Goal: Transaction & Acquisition: Purchase product/service

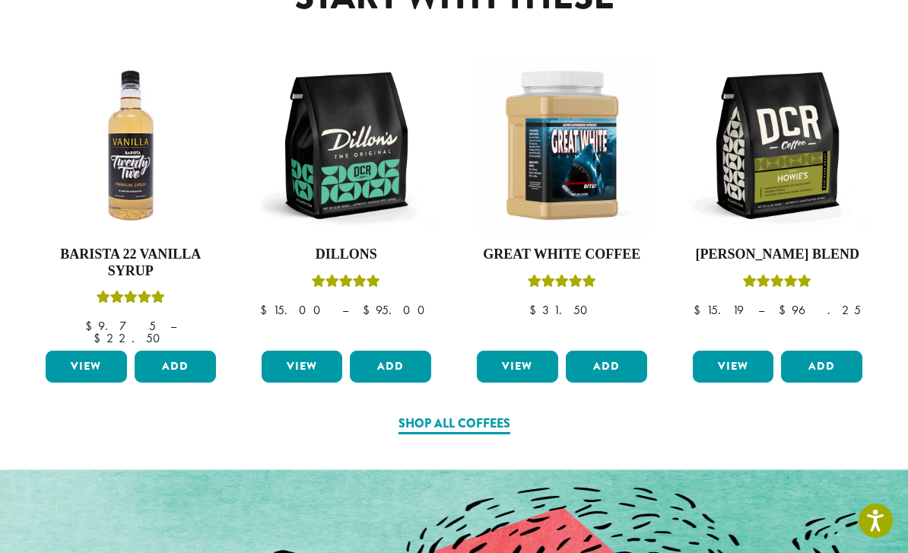
scroll to position [741, 0]
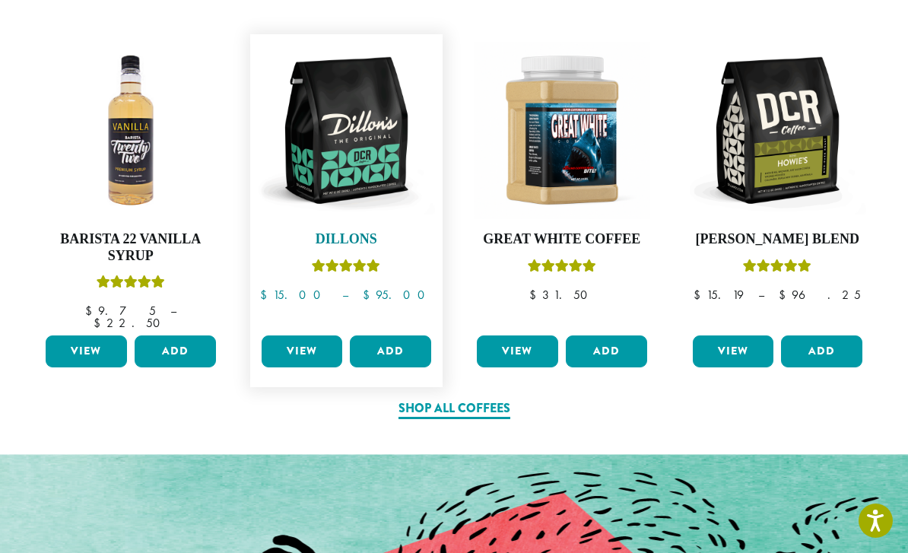
click at [370, 220] on img at bounding box center [347, 131] width 178 height 178
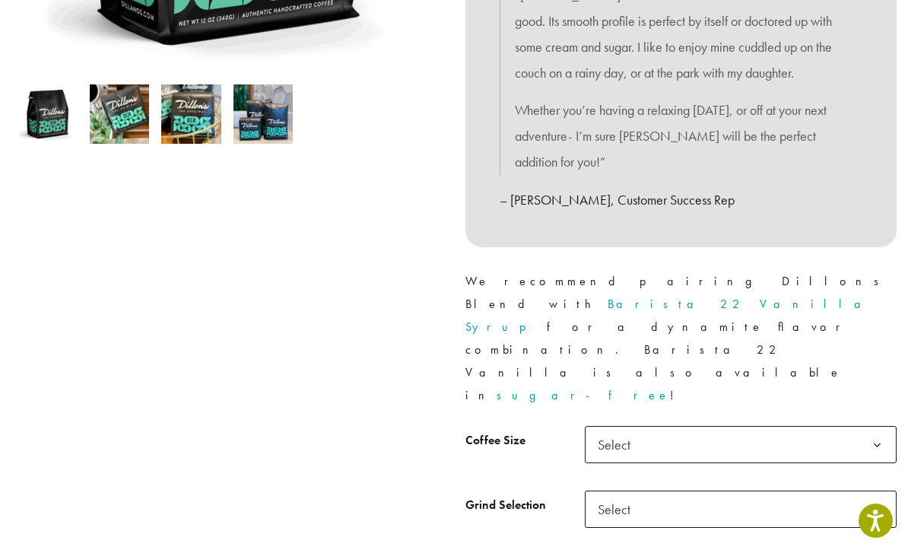
scroll to position [508, 0]
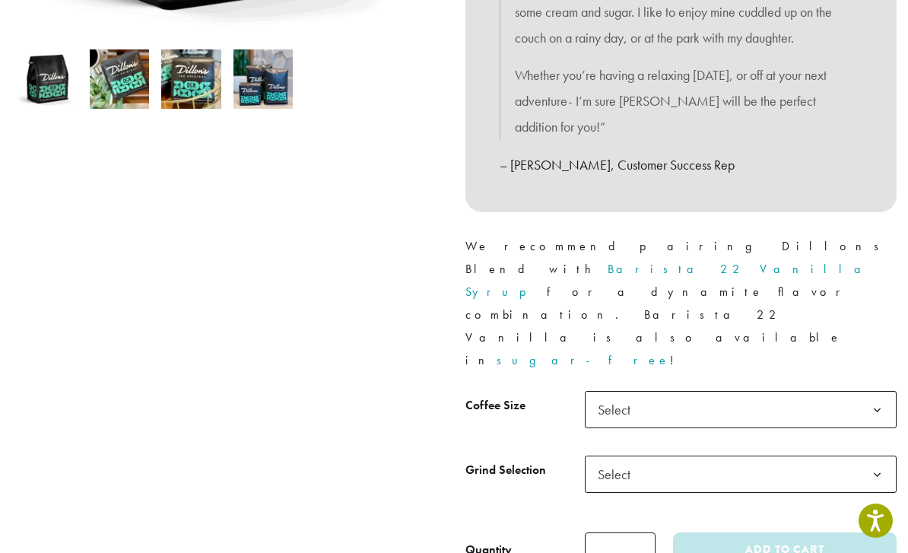
click at [843, 391] on span "Select" at bounding box center [741, 409] width 312 height 37
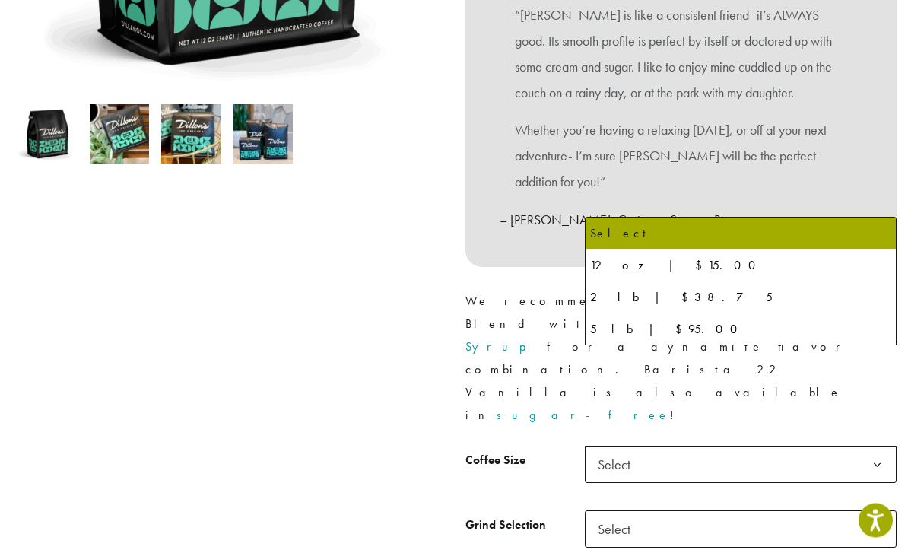
scroll to position [455, 0]
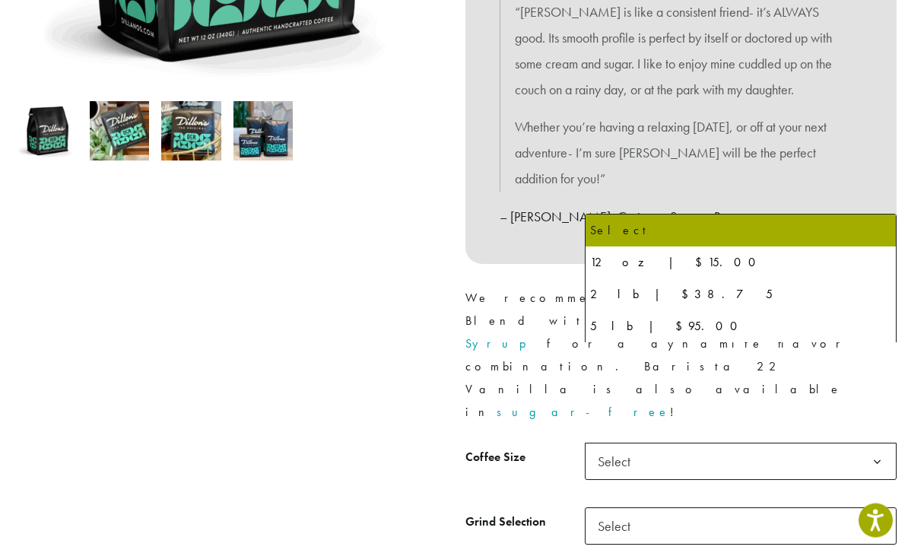
click at [369, 423] on div at bounding box center [227, 168] width 454 height 904
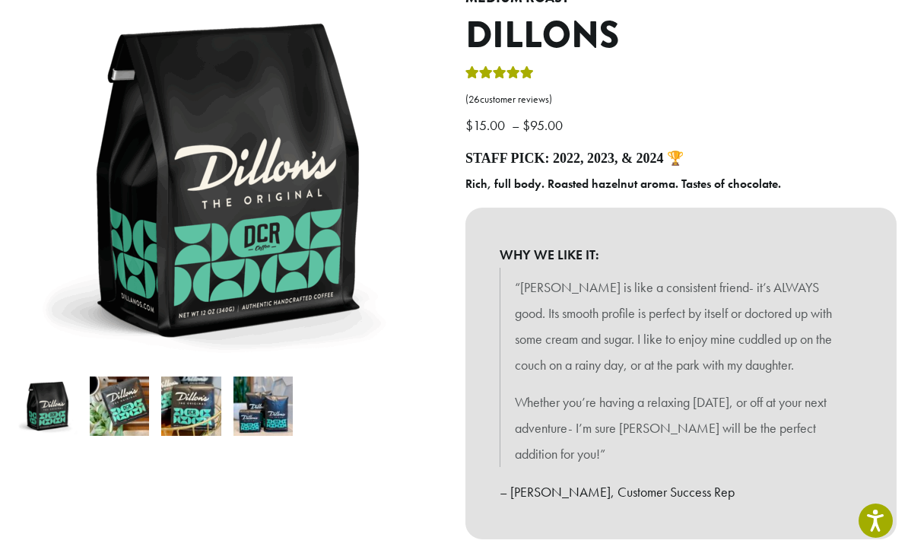
scroll to position [89, 0]
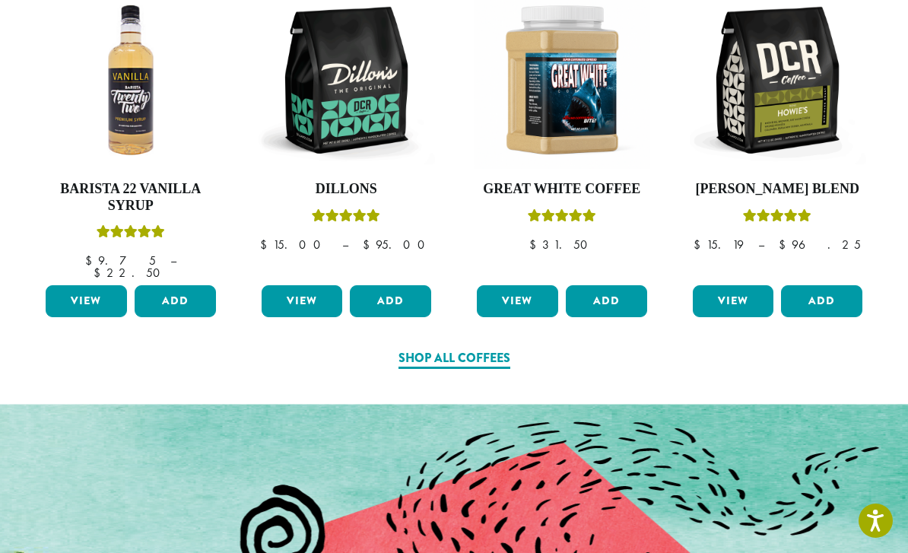
scroll to position [791, 0]
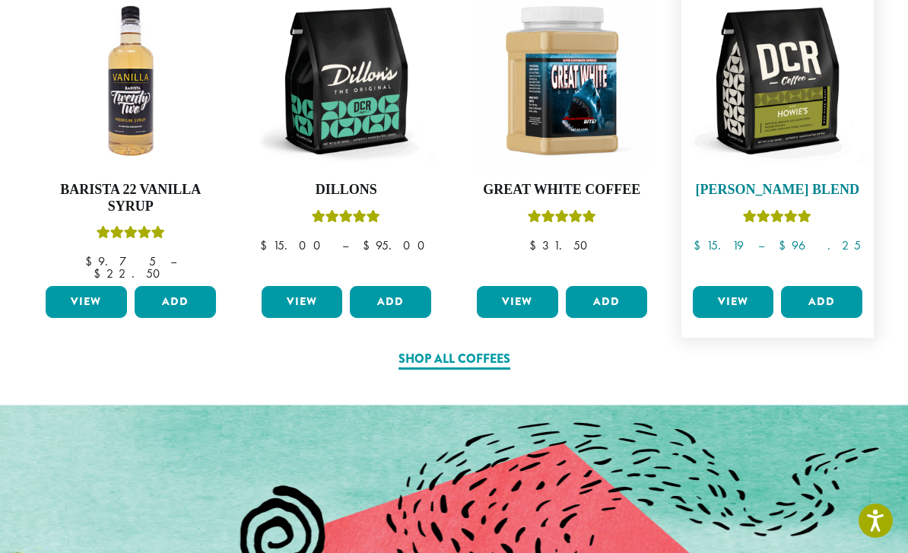
click at [820, 170] on img at bounding box center [778, 81] width 178 height 178
